Goal: Navigation & Orientation: Find specific page/section

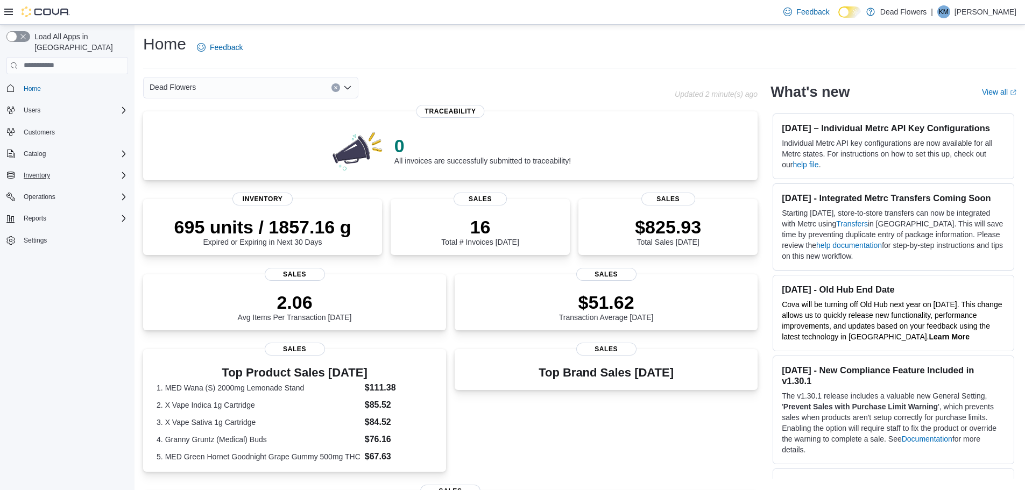
click at [117, 170] on div "Inventory" at bounding box center [73, 175] width 109 height 13
click at [71, 216] on span "Inventory Manager (Classic)" at bounding box center [63, 220] width 89 height 9
